Goal: Information Seeking & Learning: Learn about a topic

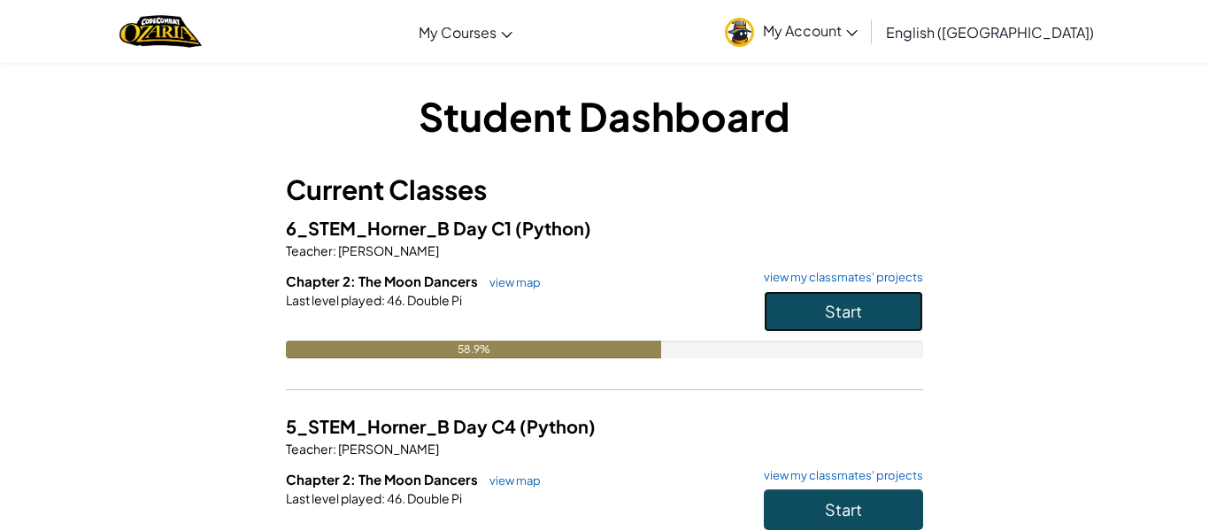
click at [877, 305] on button "Start" at bounding box center [843, 311] width 159 height 41
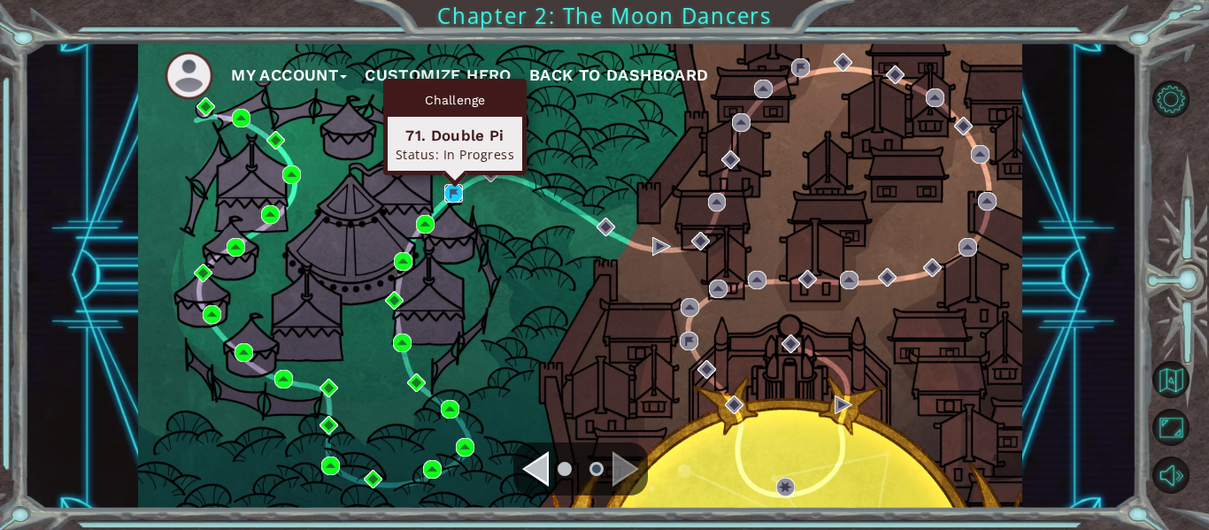
click at [451, 195] on img at bounding box center [453, 193] width 19 height 19
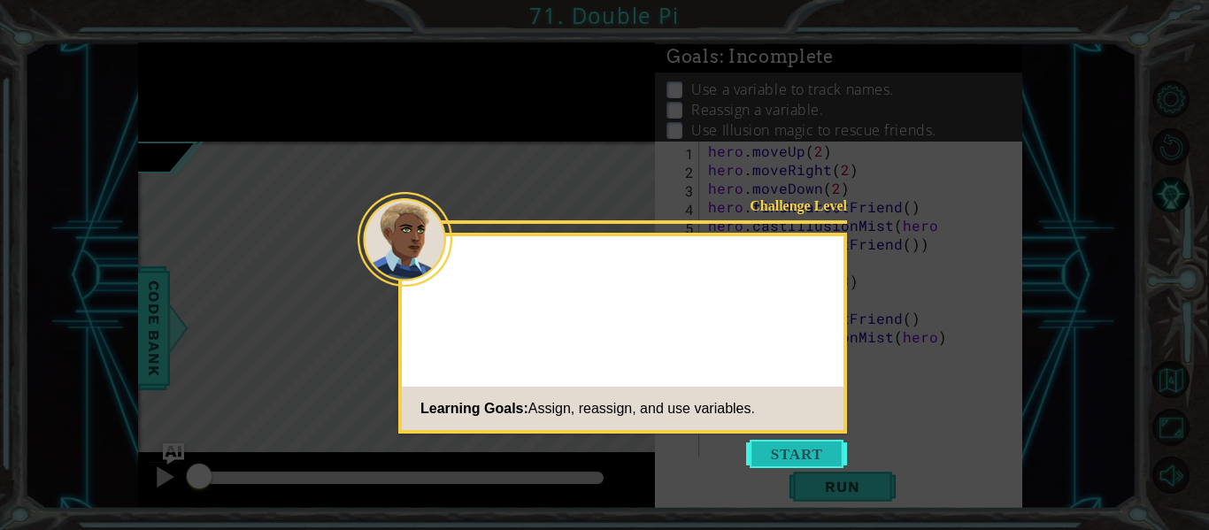
click at [814, 459] on button "Start" at bounding box center [796, 454] width 101 height 28
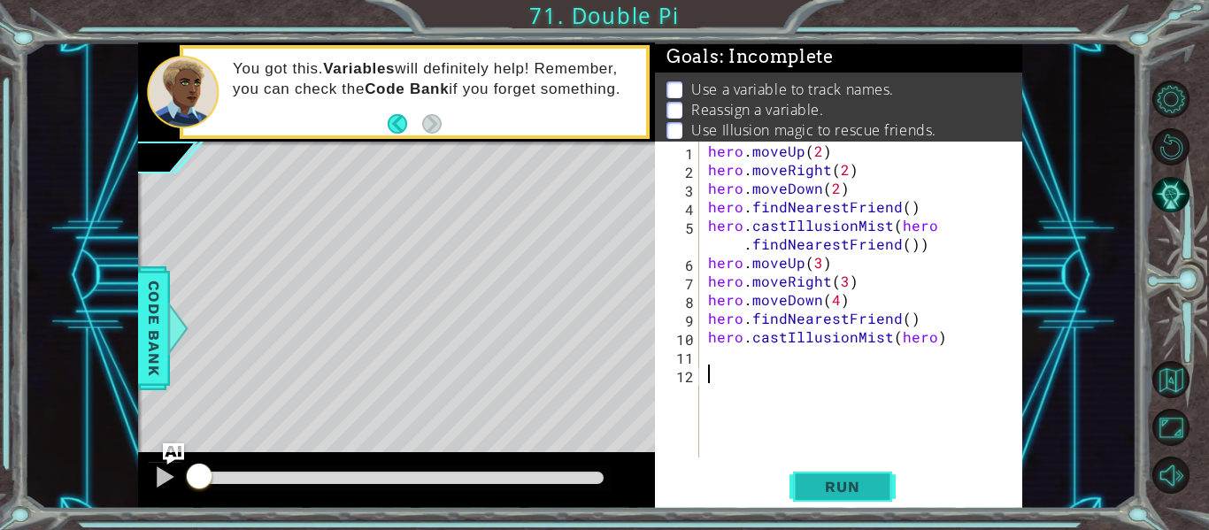
click at [842, 495] on span "Run" at bounding box center [842, 487] width 70 height 18
click at [842, 497] on button "Run" at bounding box center [843, 487] width 106 height 36
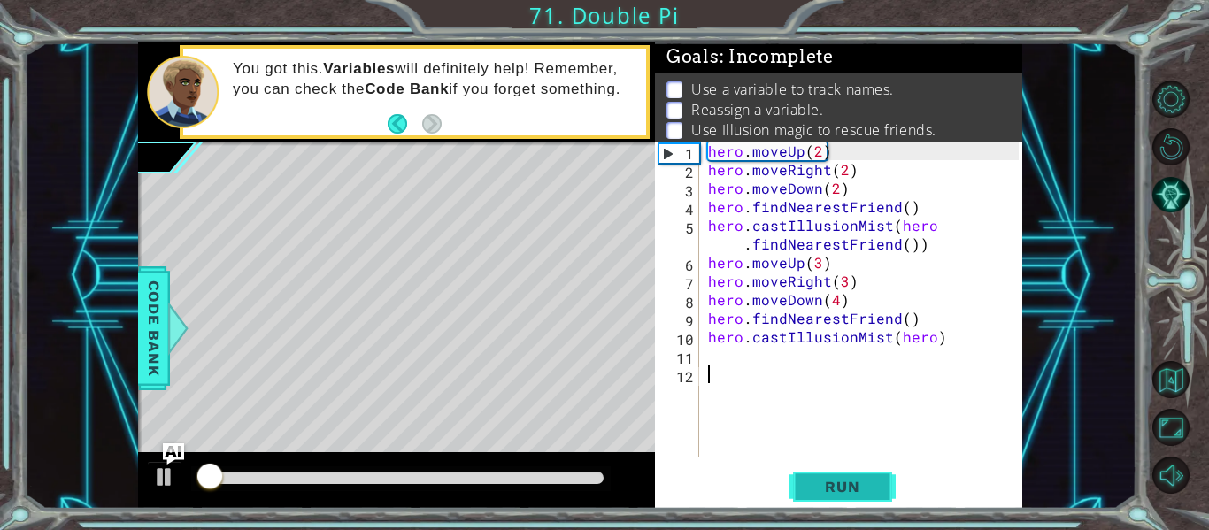
click at [829, 481] on span "Run" at bounding box center [842, 487] width 70 height 18
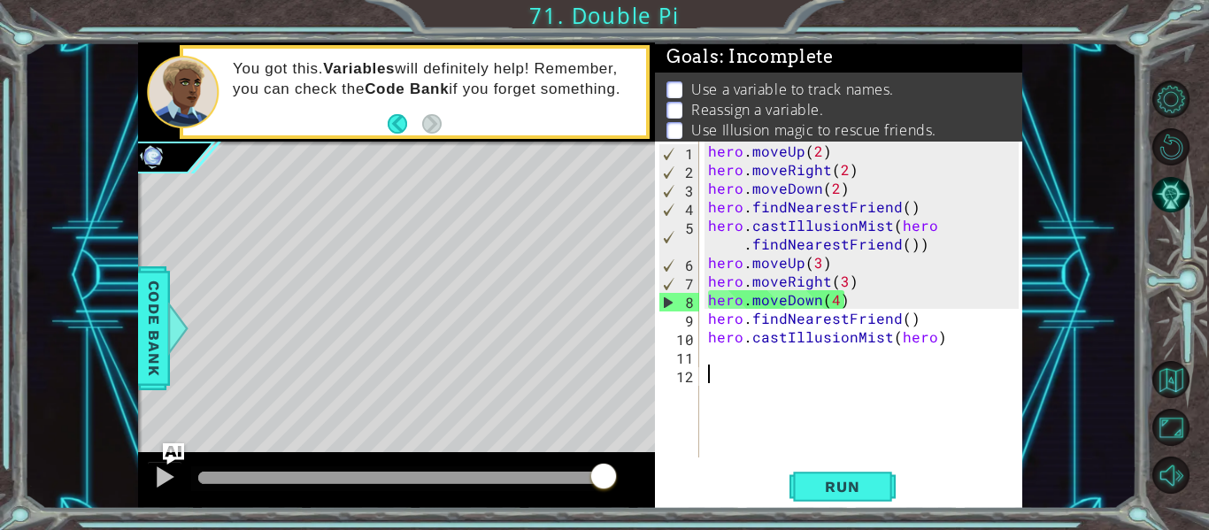
click at [714, 362] on div "hero . moveUp ( 2 ) hero . moveRight ( 2 ) hero . moveDown ( 2 ) hero . findNea…" at bounding box center [866, 318] width 323 height 353
click at [918, 314] on div "hero . moveUp ( 2 ) hero . moveRight ( 2 ) hero . moveDown ( 2 ) hero . findNea…" at bounding box center [866, 318] width 323 height 353
type textarea "hero.findNearestFriend()"
click at [926, 319] on div "hero . moveUp ( 2 ) hero . moveRight ( 2 ) hero . moveDown ( 2 ) hero . findNea…" at bounding box center [866, 318] width 323 height 353
click at [841, 483] on span "Run" at bounding box center [842, 487] width 70 height 18
